Goal: Task Accomplishment & Management: Use online tool/utility

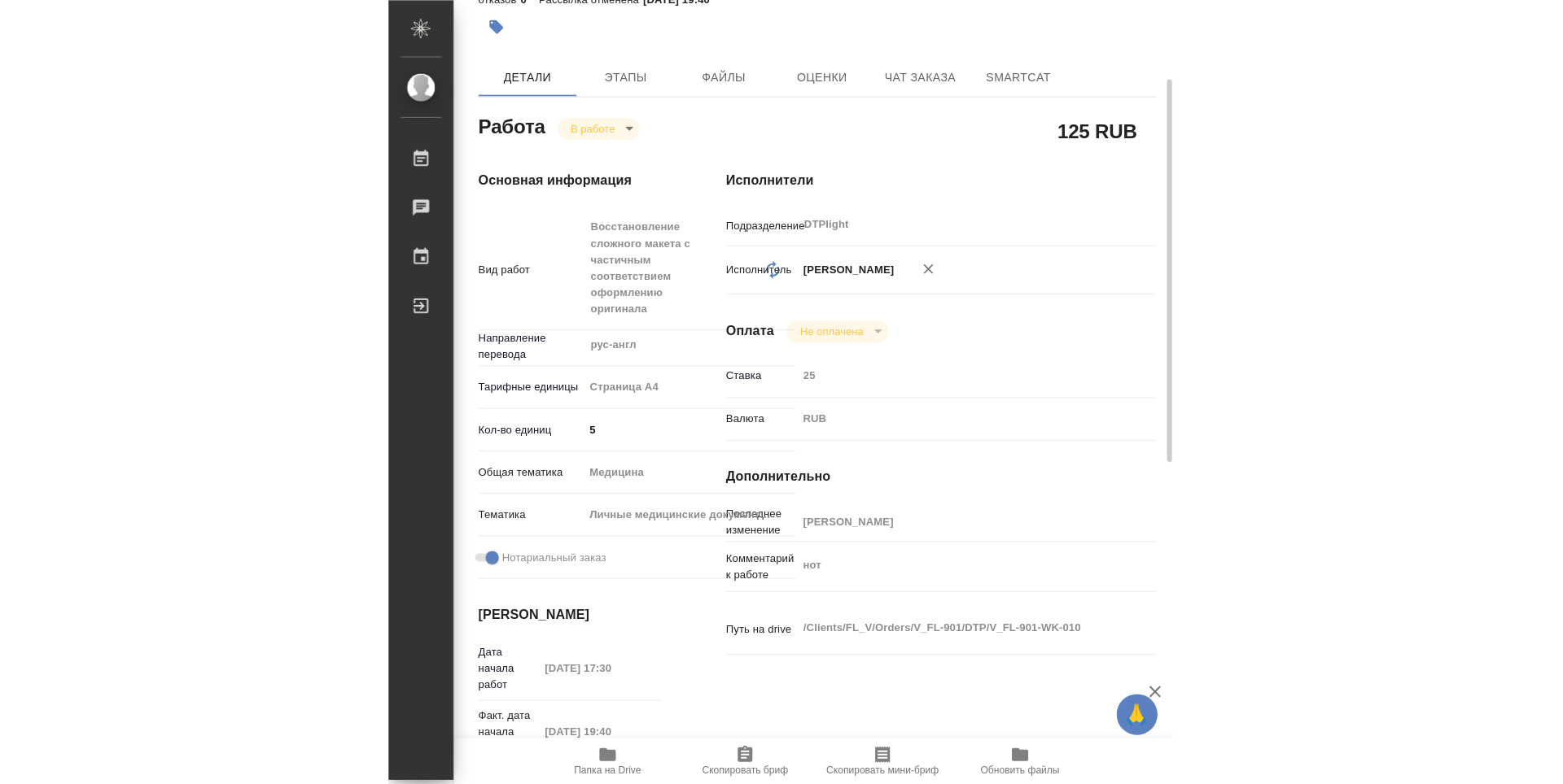
scroll to position [244, 0]
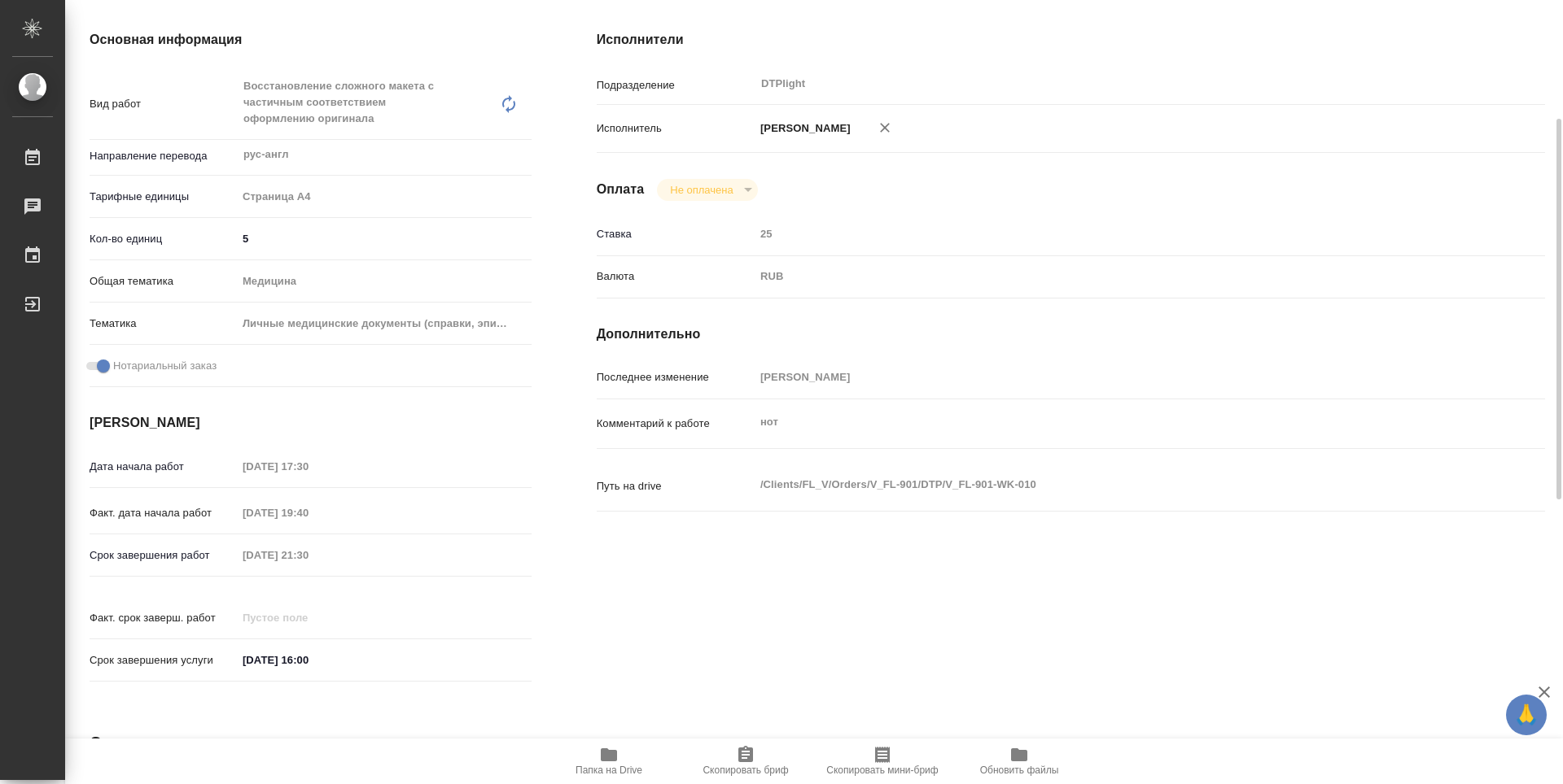
click at [605, 754] on icon "button" at bounding box center [609, 754] width 17 height 13
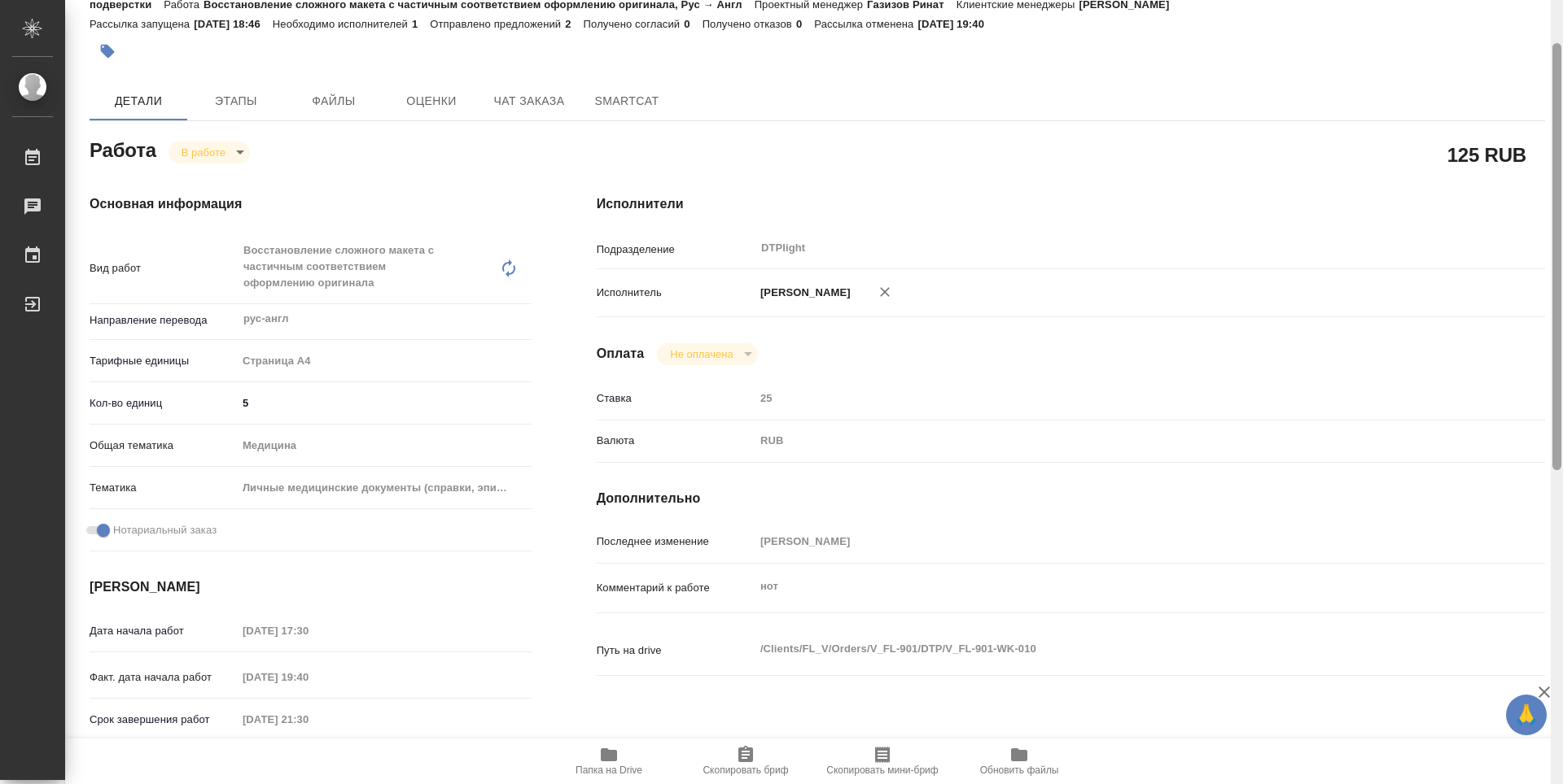
scroll to position [0, 0]
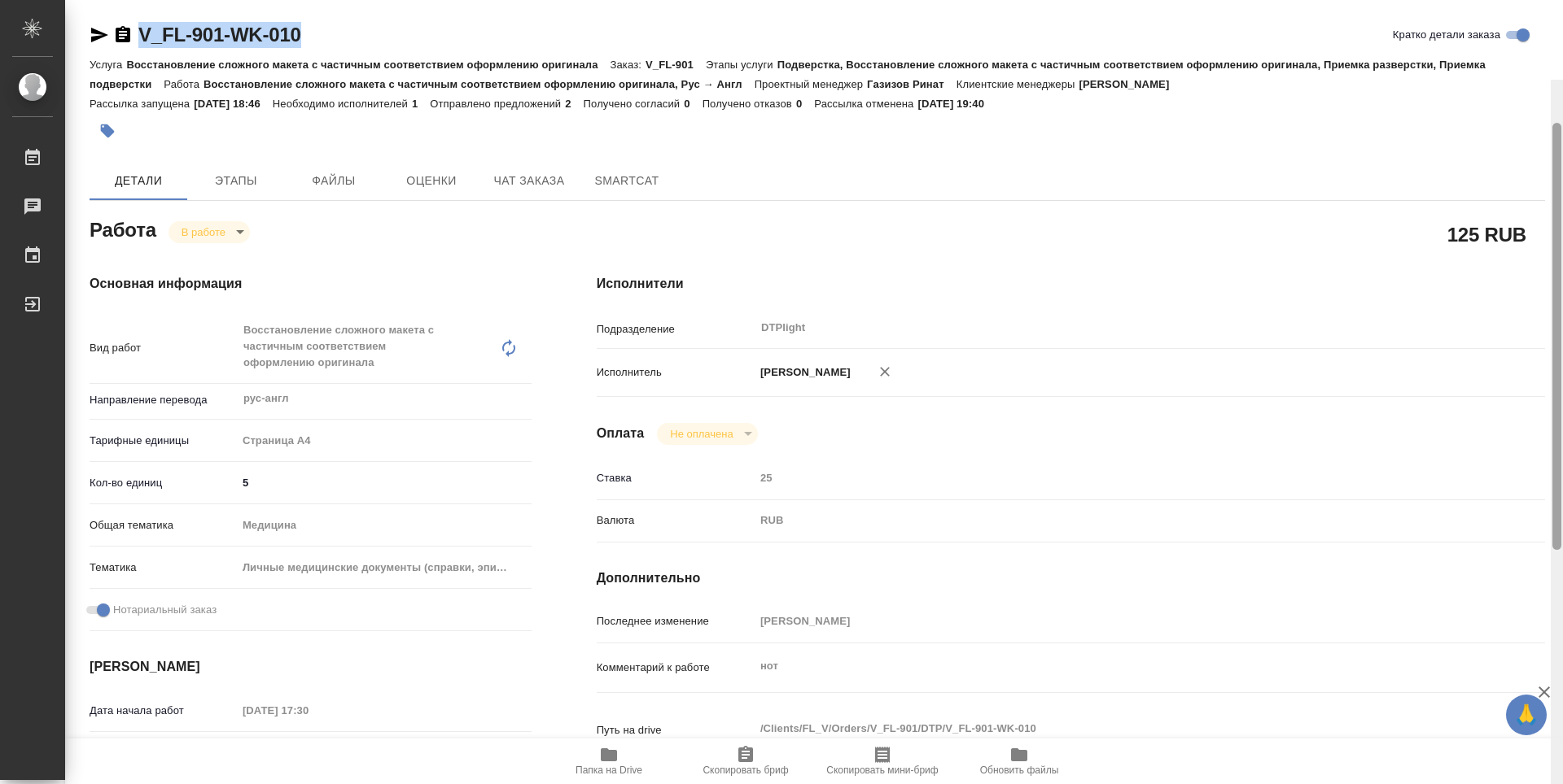
drag, startPoint x: 1558, startPoint y: 210, endPoint x: 1558, endPoint y: 54, distance: 156.0
click at [781, 123] on div at bounding box center [1557, 336] width 9 height 427
click at [209, 231] on body "🙏 .cls-1 fill:#fff; AWATERA Zubakova Viktoriya Работы 0 Чаты График Выйти V_FL-…" at bounding box center [782, 392] width 1563 height 784
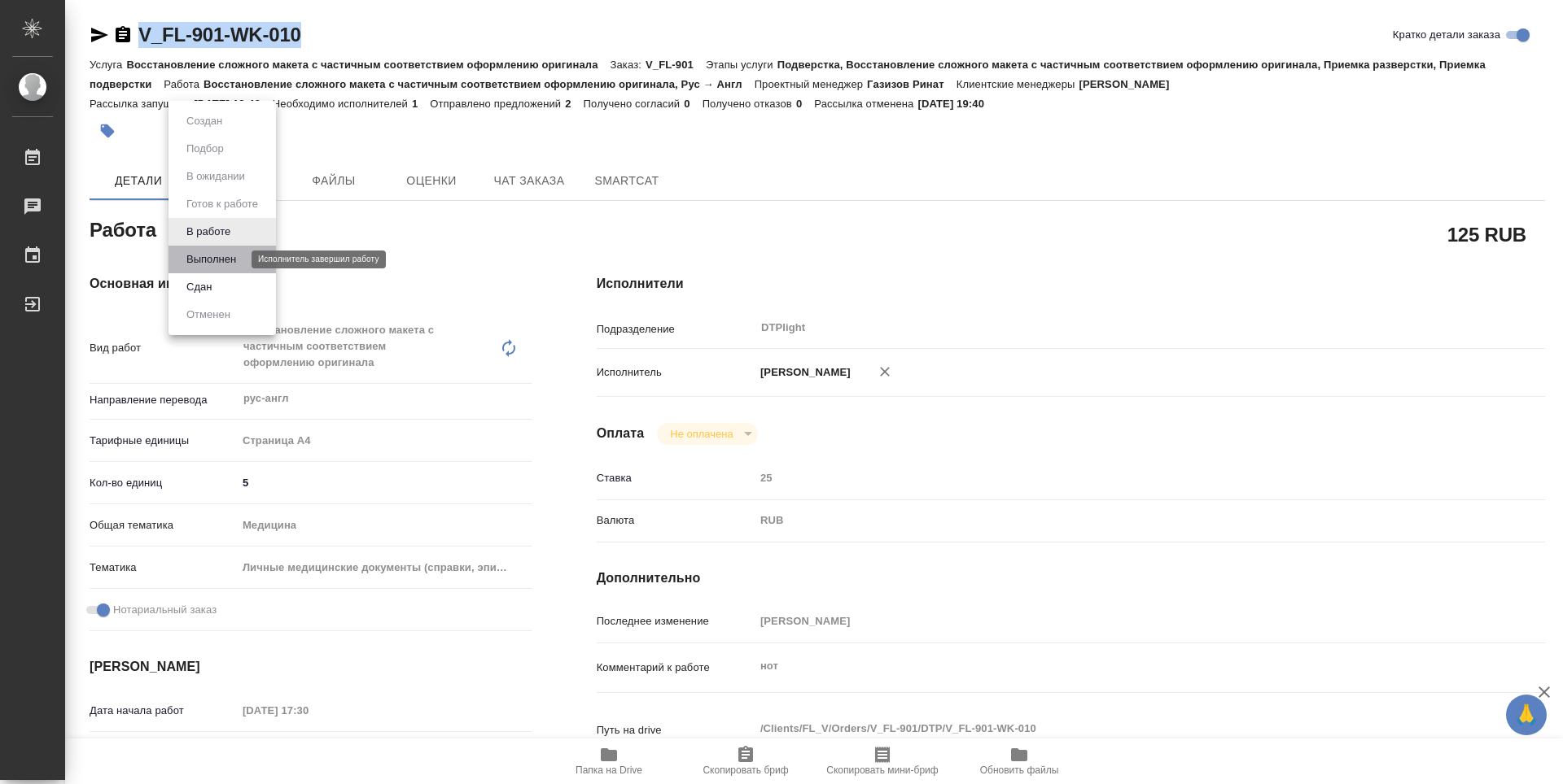
click at [219, 258] on button "Выполнен" at bounding box center [211, 260] width 59 height 18
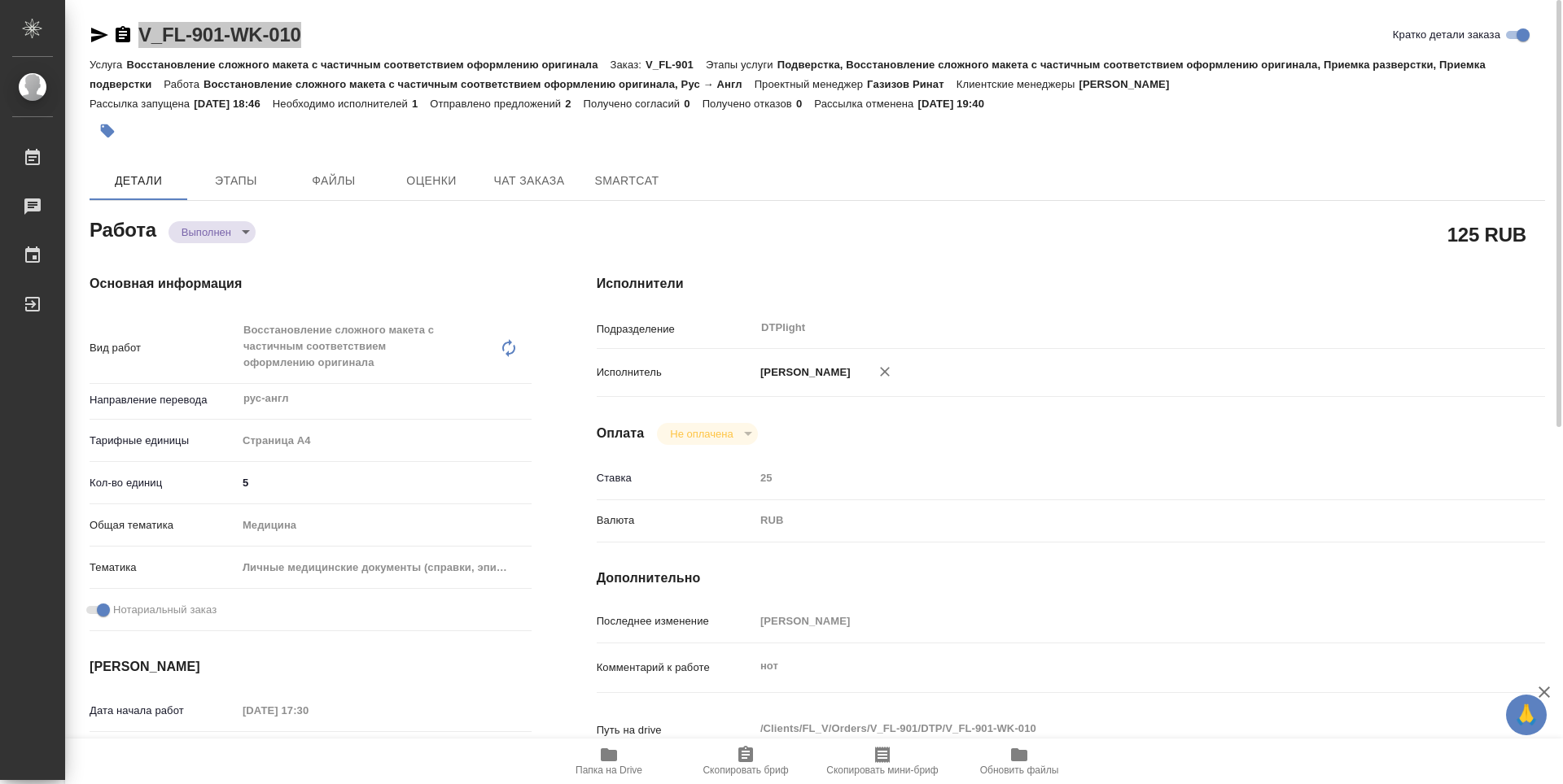
type textarea "x"
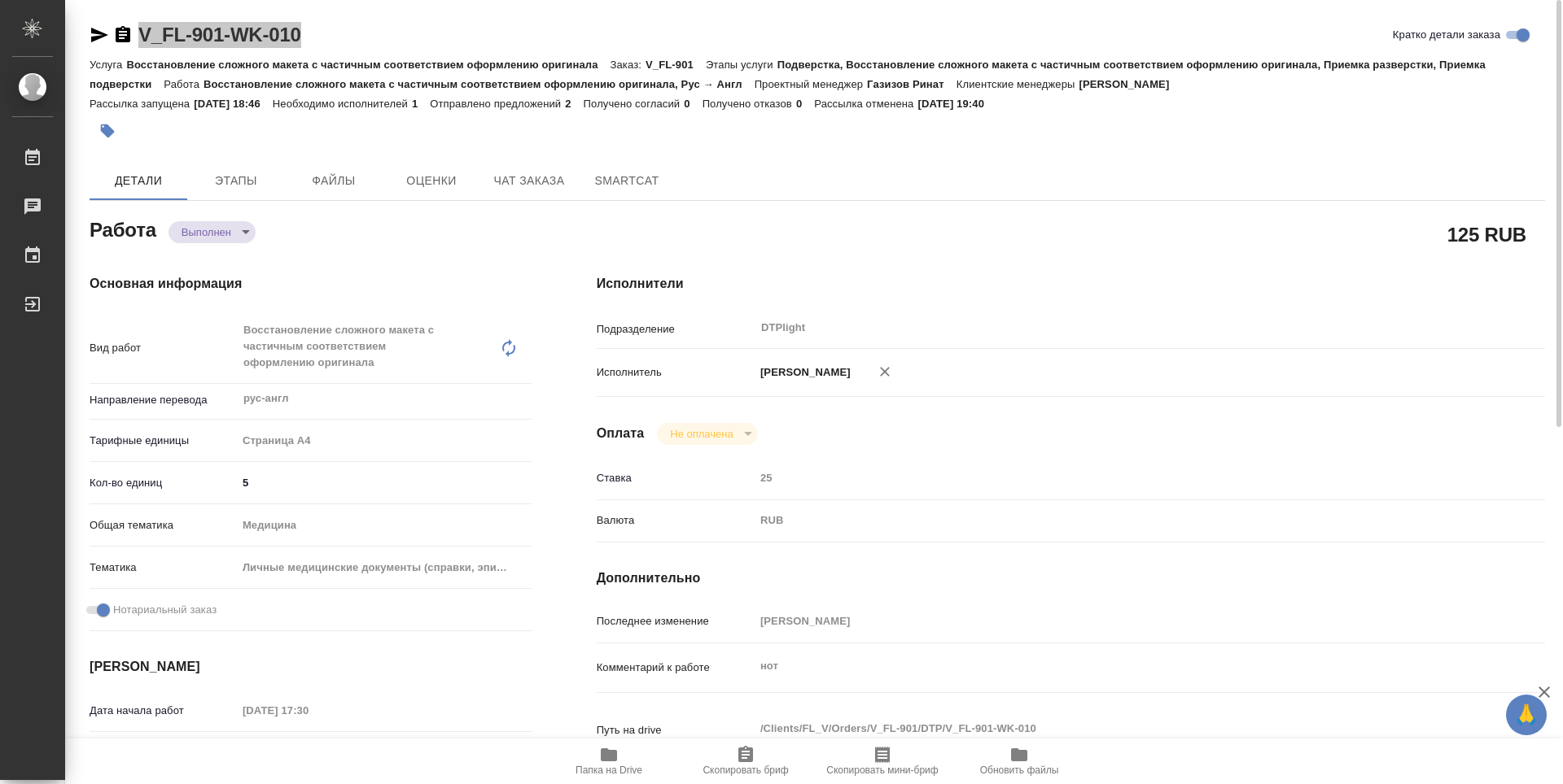
type textarea "x"
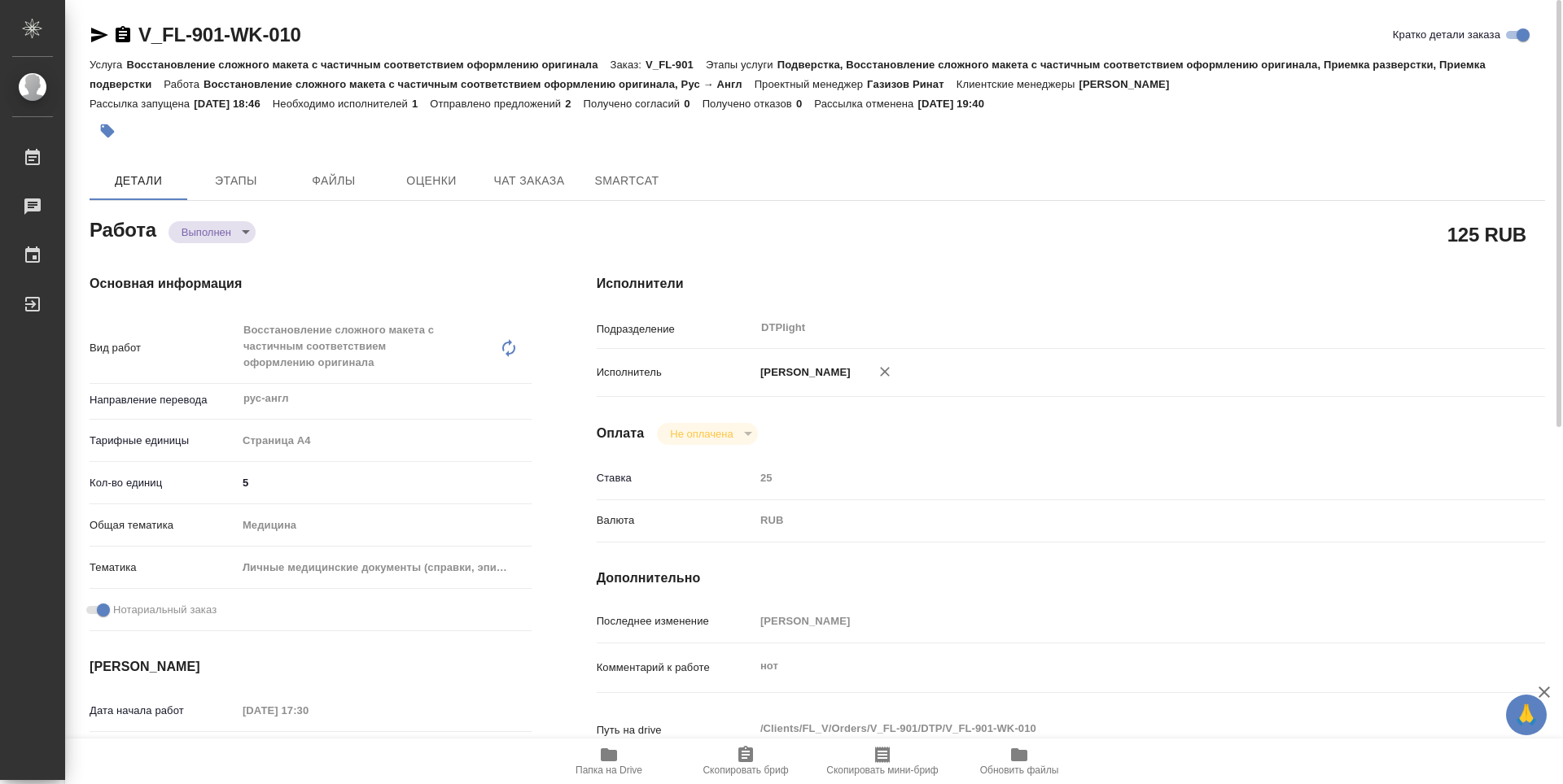
type textarea "x"
